Goal: Transaction & Acquisition: Purchase product/service

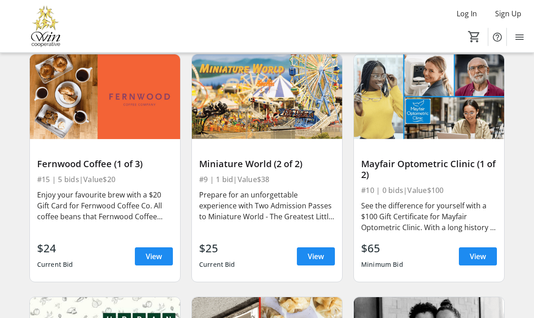
scroll to position [1754, 0]
click at [479, 254] on span "View" at bounding box center [478, 256] width 16 height 11
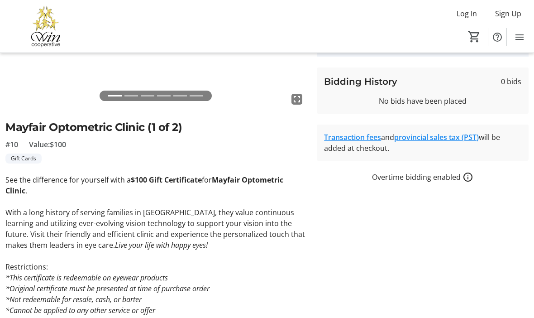
scroll to position [147, 0]
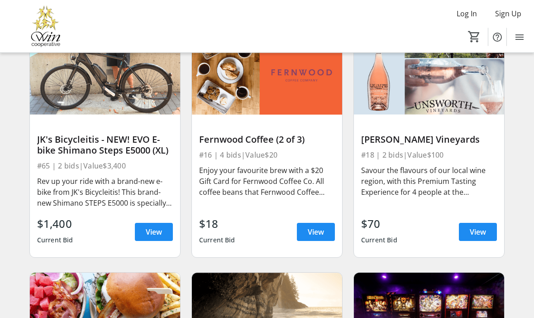
scroll to position [2252, 0]
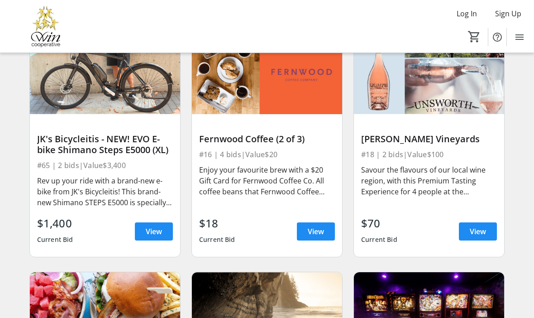
click at [471, 235] on span "View" at bounding box center [478, 231] width 16 height 11
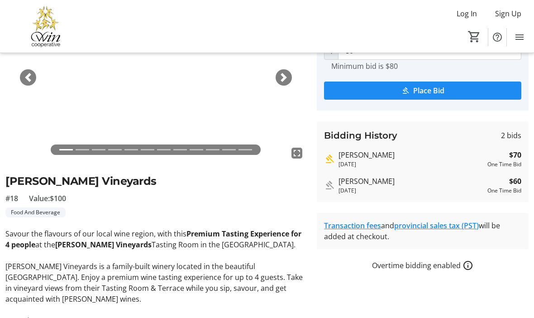
scroll to position [115, 0]
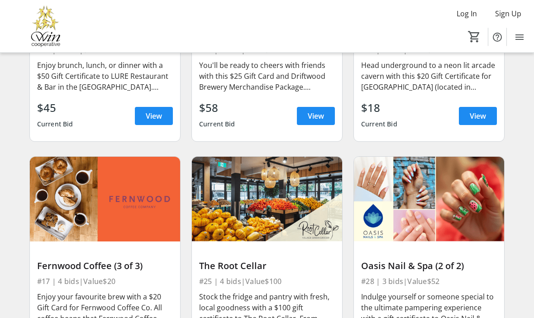
scroll to position [2591, 0]
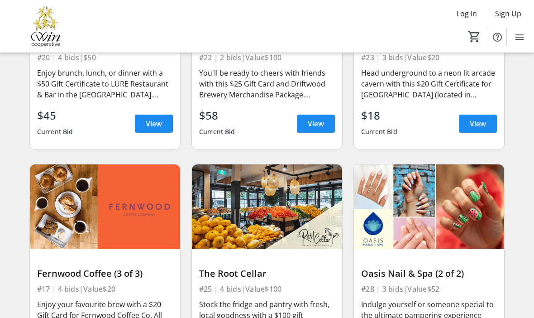
click at [60, 197] on img at bounding box center [105, 207] width 150 height 85
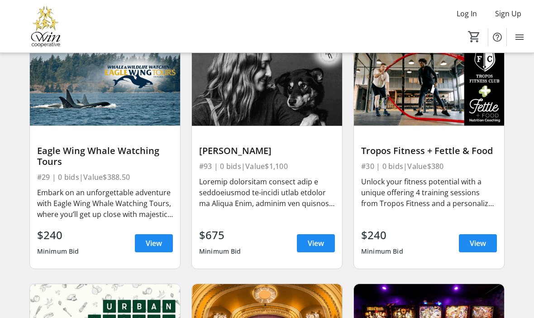
scroll to position [3186, 0]
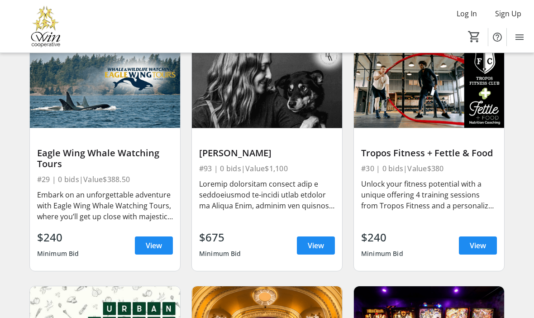
click at [476, 243] on span "View" at bounding box center [478, 245] width 16 height 11
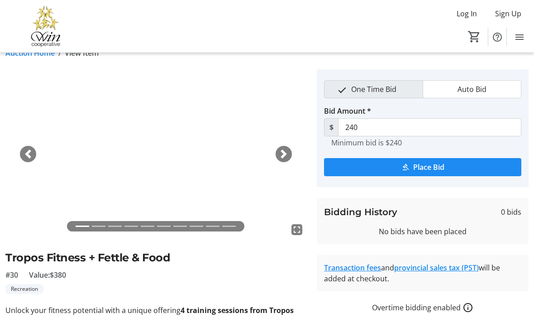
scroll to position [48, 0]
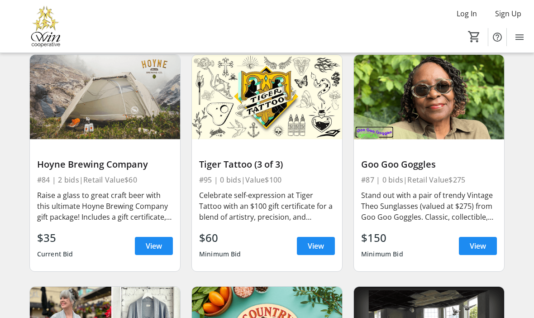
scroll to position [6966, 0]
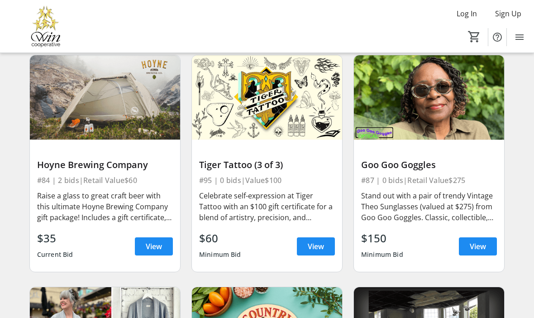
click at [151, 252] on span "View" at bounding box center [154, 246] width 16 height 11
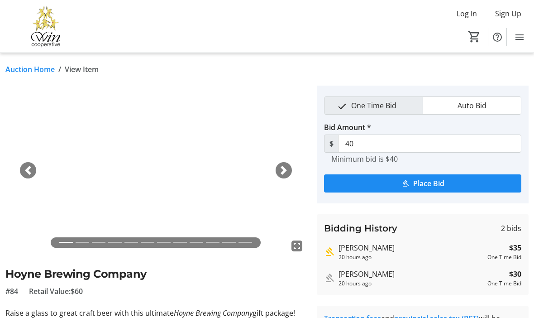
click at [287, 173] on span "button" at bounding box center [283, 170] width 9 height 9
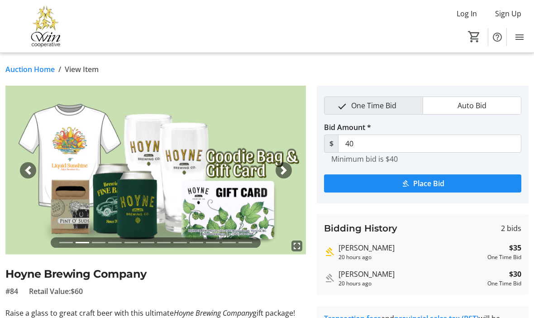
click at [287, 167] on span "button" at bounding box center [283, 170] width 9 height 9
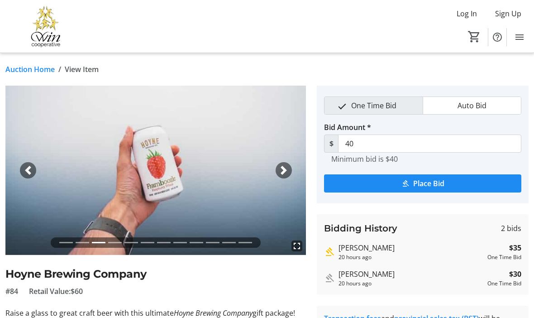
click at [27, 170] on span "button" at bounding box center [28, 170] width 9 height 9
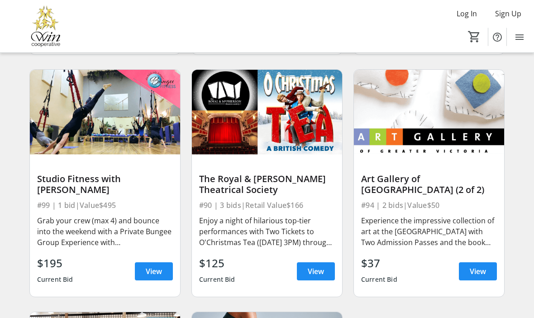
scroll to position [7426, 0]
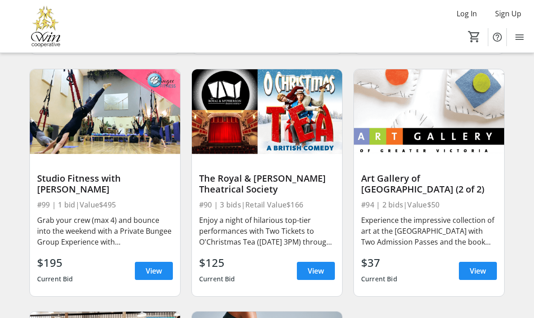
click at [115, 140] on img at bounding box center [105, 111] width 150 height 85
click at [154, 273] on span at bounding box center [154, 271] width 38 height 22
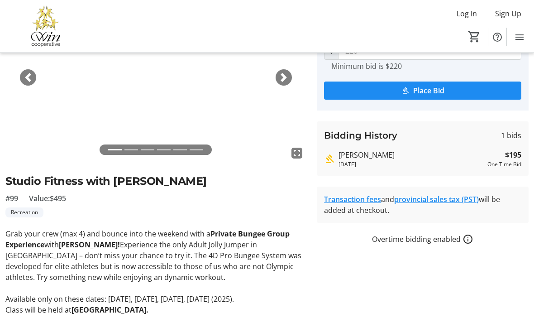
scroll to position [93, 0]
click at [284, 74] on span "button" at bounding box center [283, 77] width 9 height 9
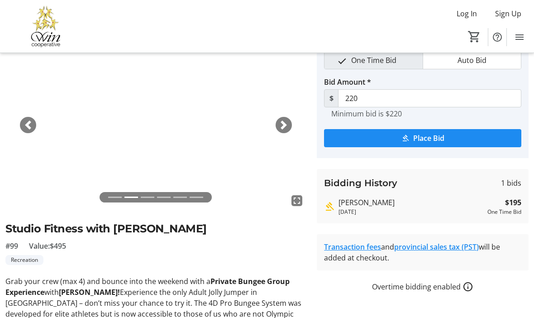
scroll to position [45, 0]
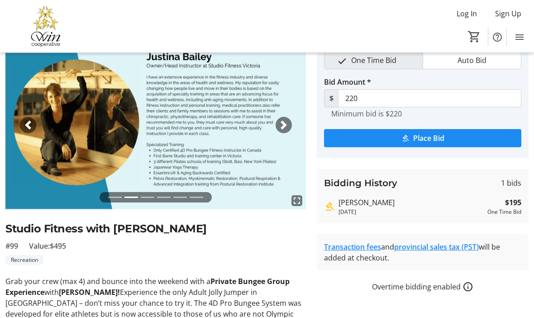
click at [285, 123] on span "button" at bounding box center [283, 125] width 9 height 9
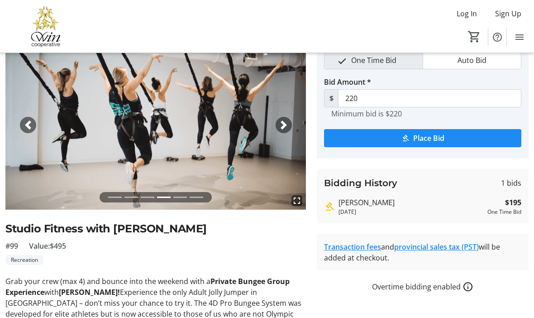
click at [286, 121] on span "button" at bounding box center [283, 124] width 9 height 9
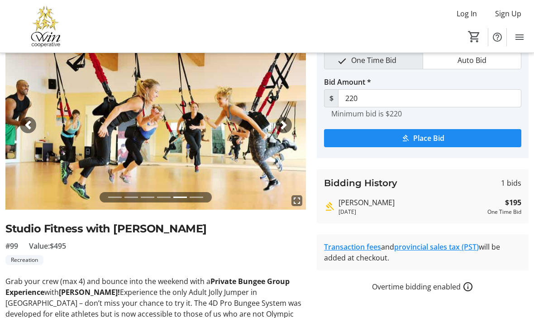
click at [288, 126] on span "button" at bounding box center [283, 124] width 9 height 9
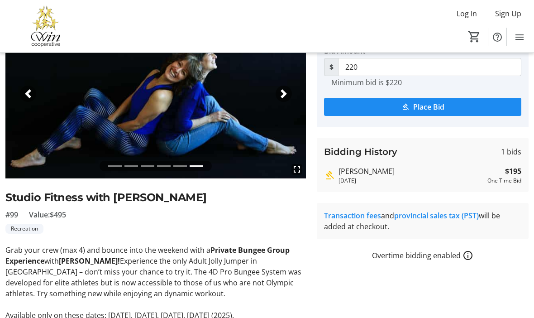
scroll to position [93, 0]
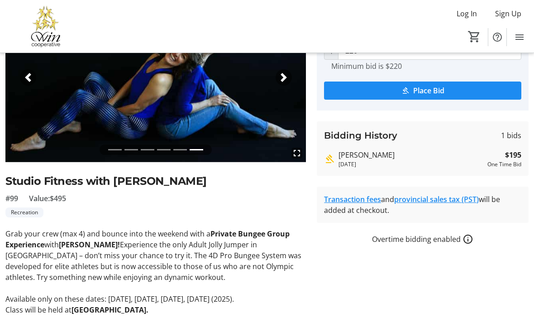
click at [31, 80] on span "button" at bounding box center [28, 77] width 9 height 9
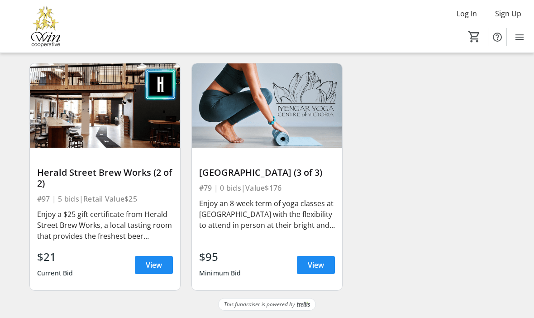
scroll to position [7685, 0]
